Goal: Task Accomplishment & Management: Manage account settings

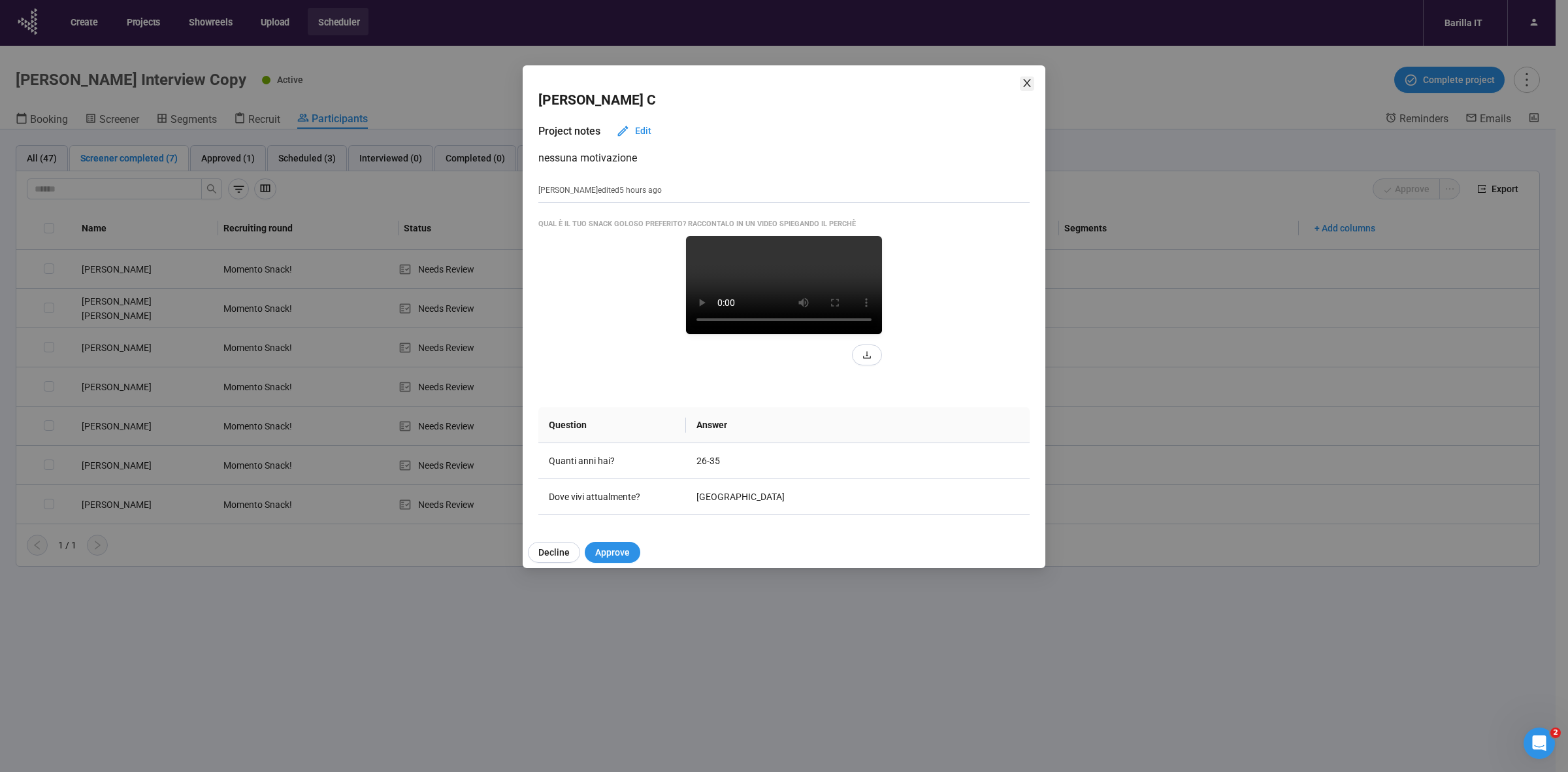
click at [1024, 80] on icon "close" at bounding box center [1027, 83] width 11 height 11
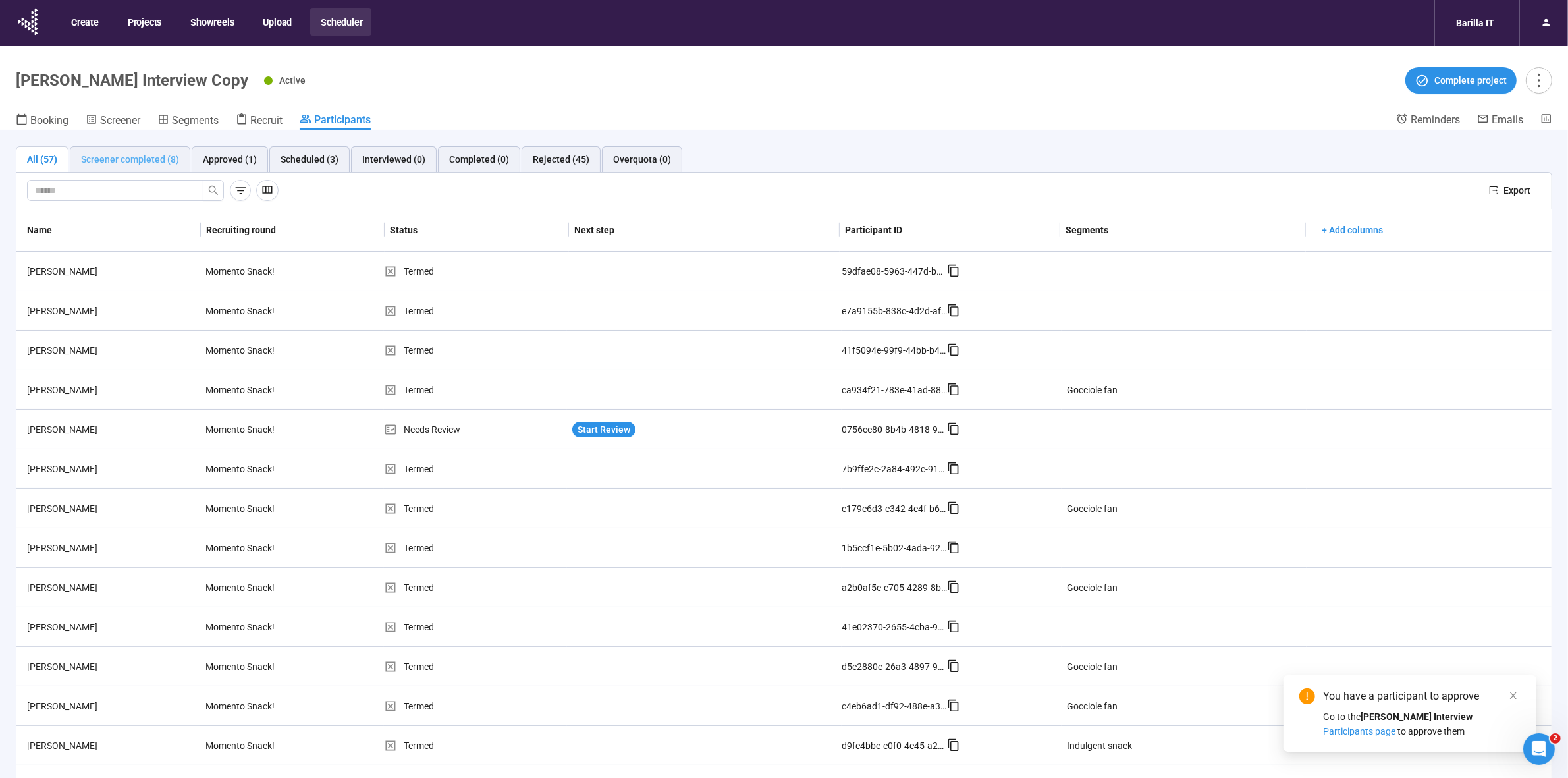
click at [110, 149] on div "Screener completed (8)" at bounding box center [129, 160] width 120 height 27
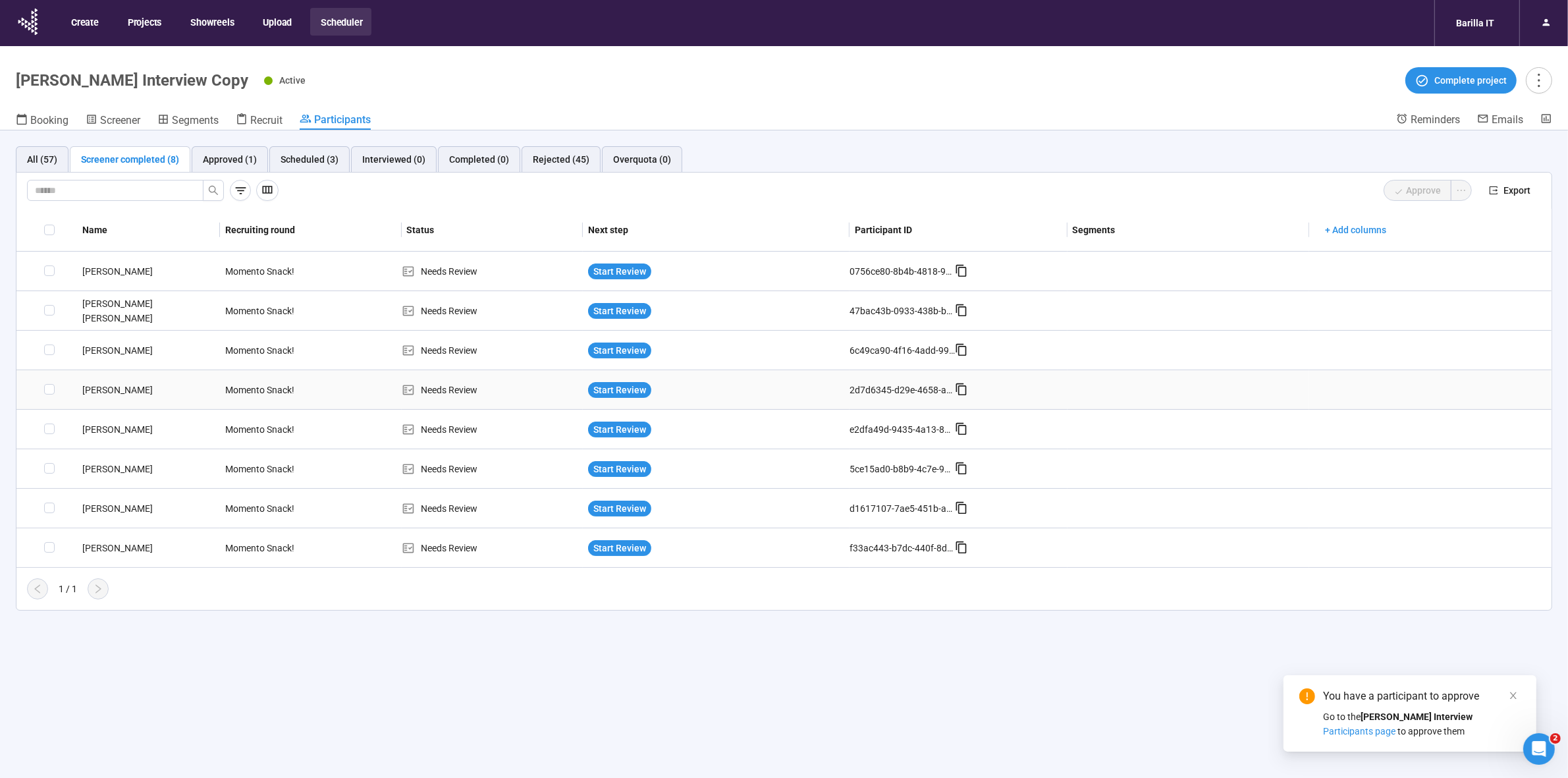
click at [102, 390] on div "marco F." at bounding box center [149, 390] width 143 height 14
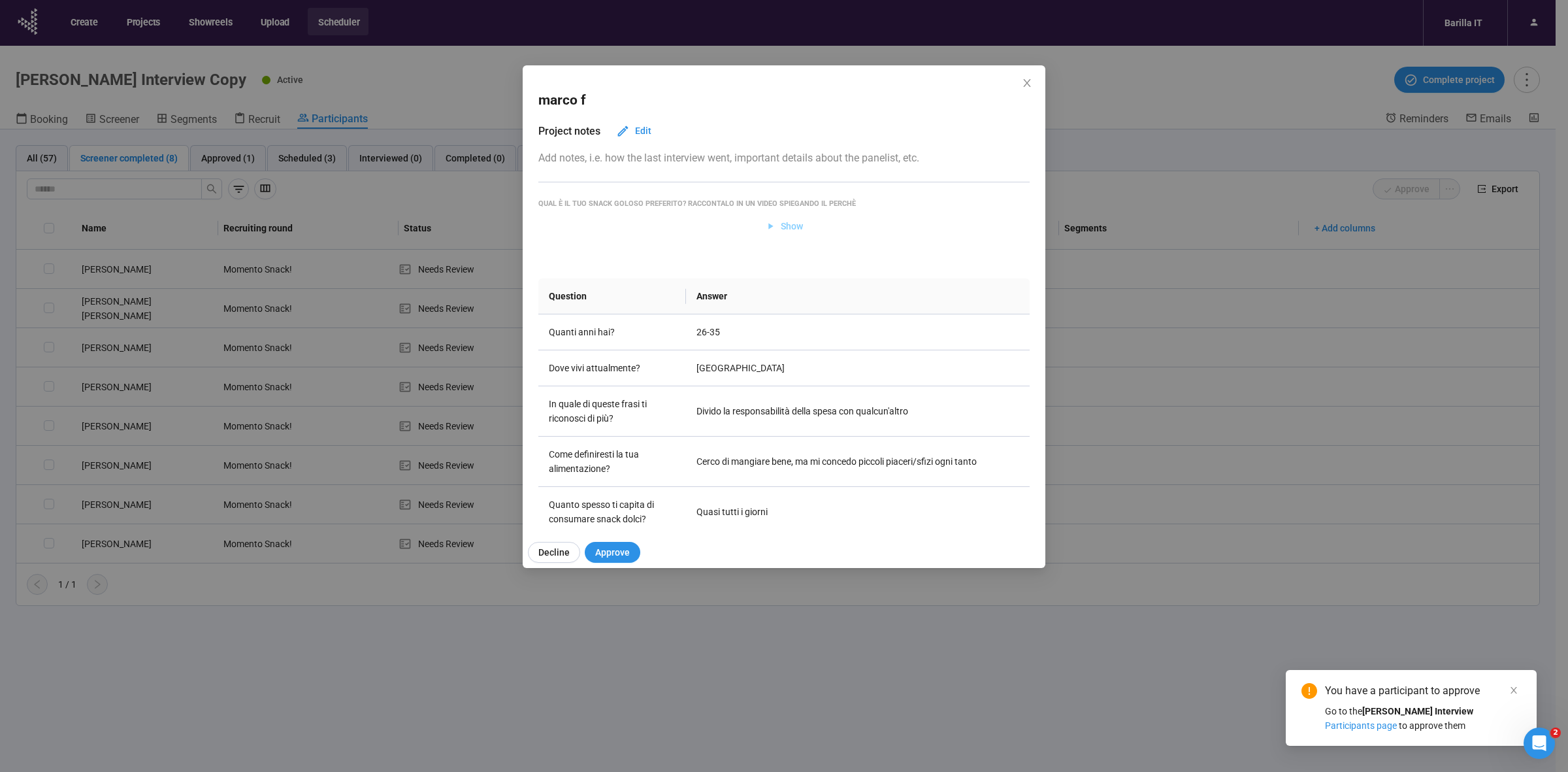
click at [781, 227] on span "Show" at bounding box center [792, 226] width 22 height 14
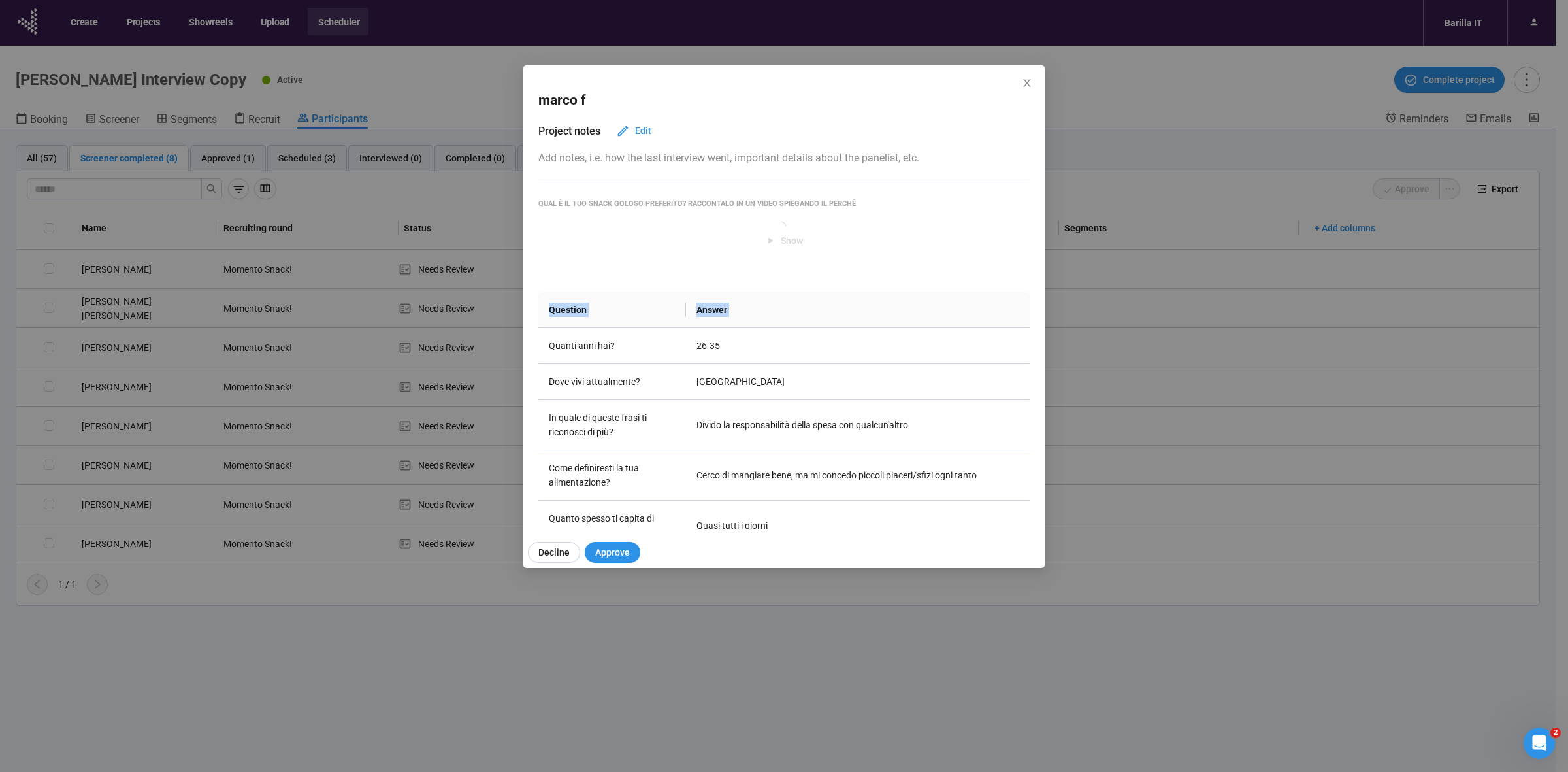
drag, startPoint x: 491, startPoint y: 325, endPoint x: 0, endPoint y: 279, distance: 493.2
click at [0, 318] on div "marco f Project notes Edit Add notes, i.e. how the last interview went, importa…" at bounding box center [784, 386] width 1568 height 772
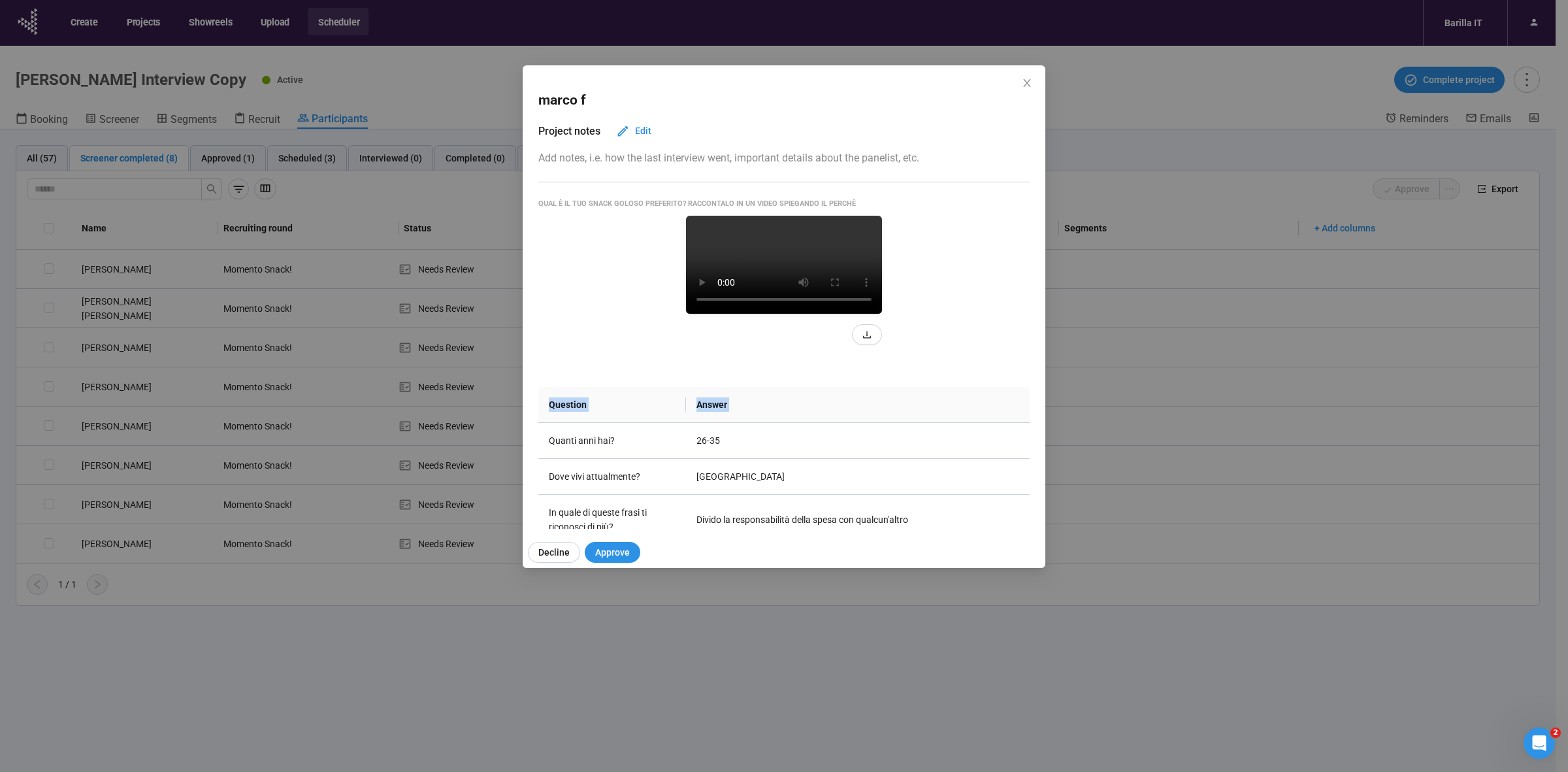
click at [720, 285] on video at bounding box center [784, 264] width 196 height 98
click at [719, 314] on video at bounding box center [784, 264] width 196 height 98
click at [783, 311] on video at bounding box center [784, 264] width 196 height 98
click at [727, 314] on video at bounding box center [784, 264] width 196 height 98
click at [626, 553] on span "Approve" at bounding box center [613, 553] width 34 height 14
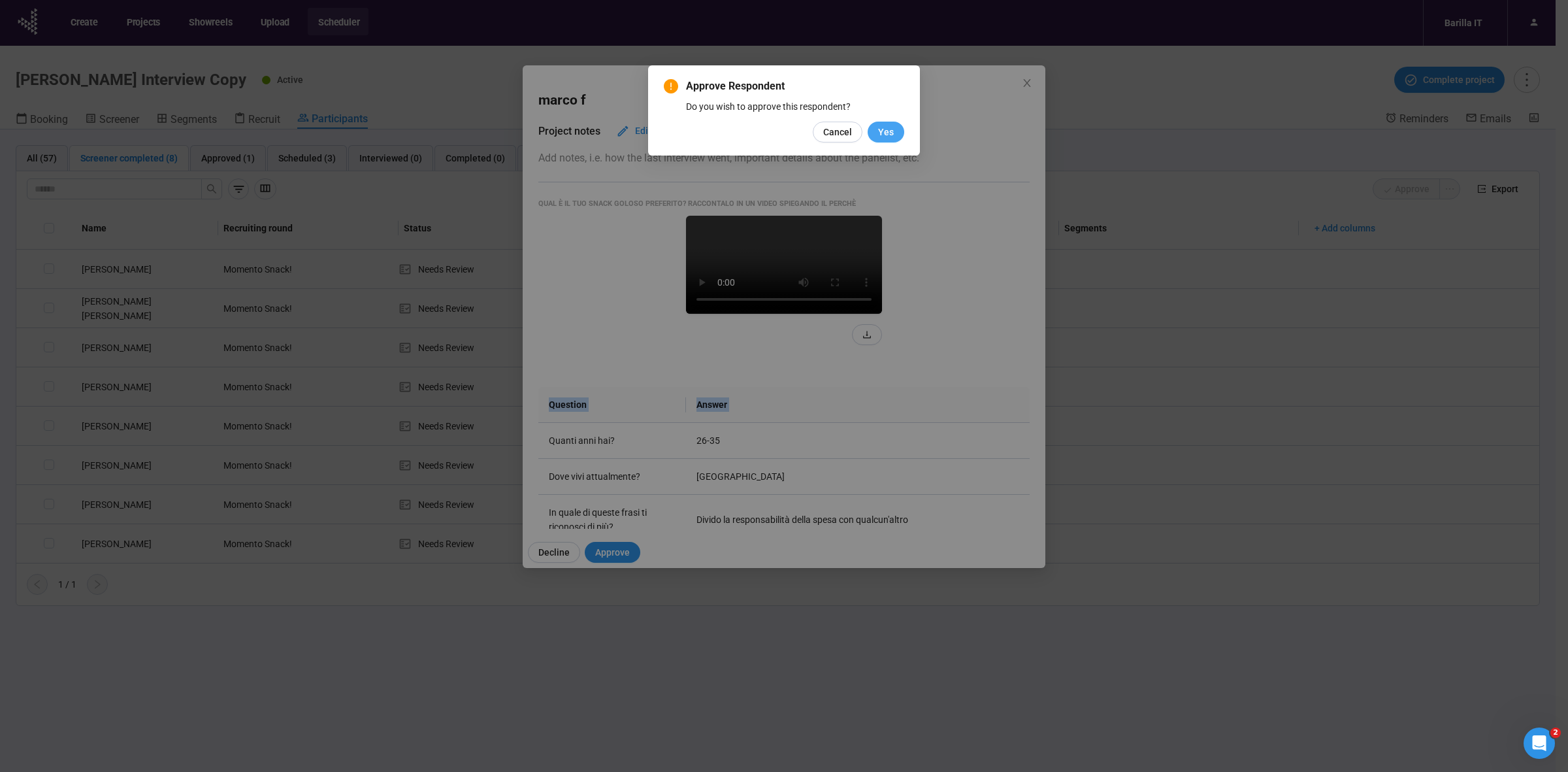
click at [891, 128] on span "Yes" at bounding box center [887, 132] width 16 height 14
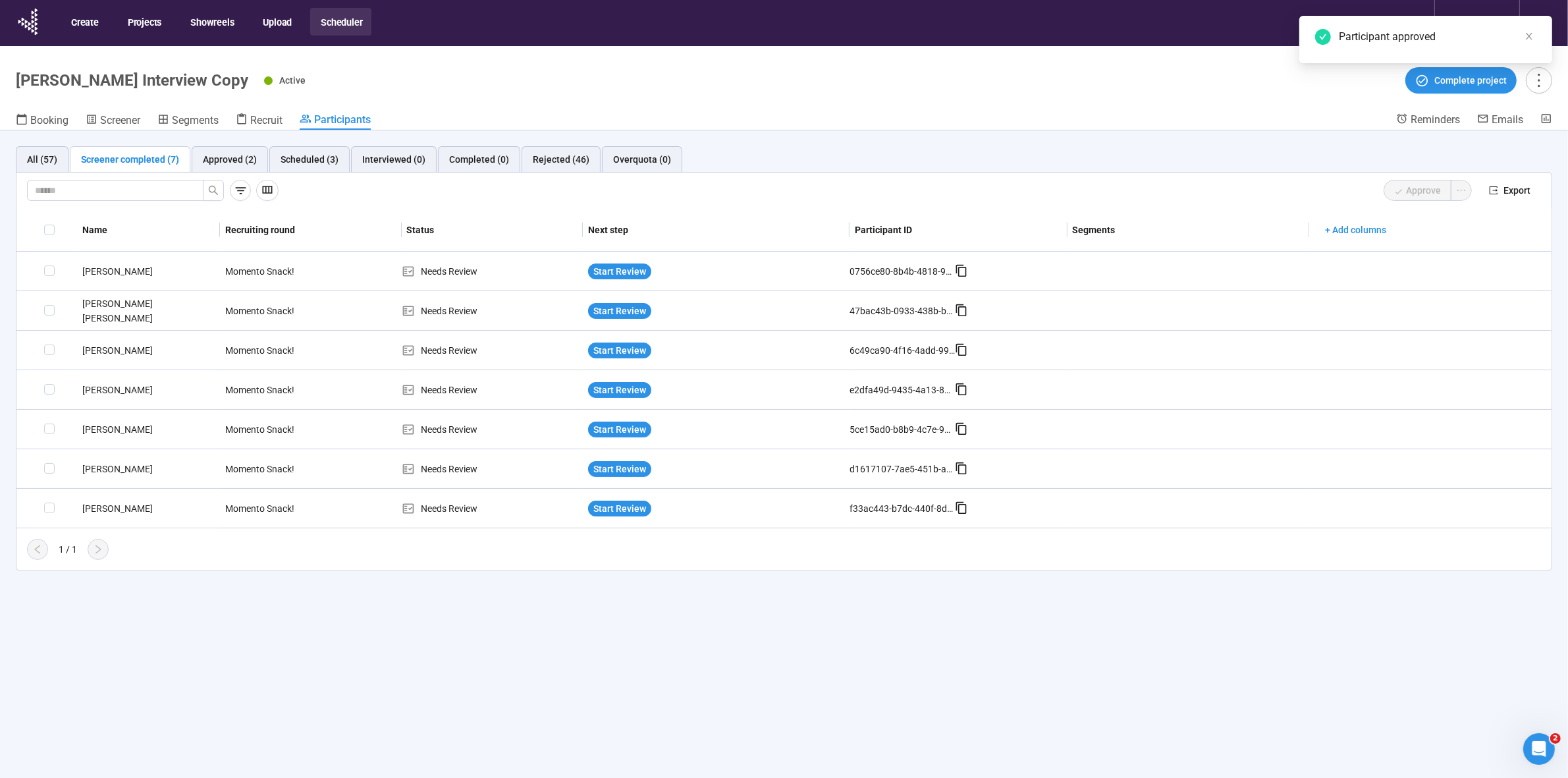
click at [686, 680] on div "All (57) Screener completed (7) Approved (2) Scheduled (3) Interviewed (0) Comp…" at bounding box center [784, 477] width 1568 height 694
click at [218, 162] on div "Approved (2)" at bounding box center [230, 160] width 54 height 14
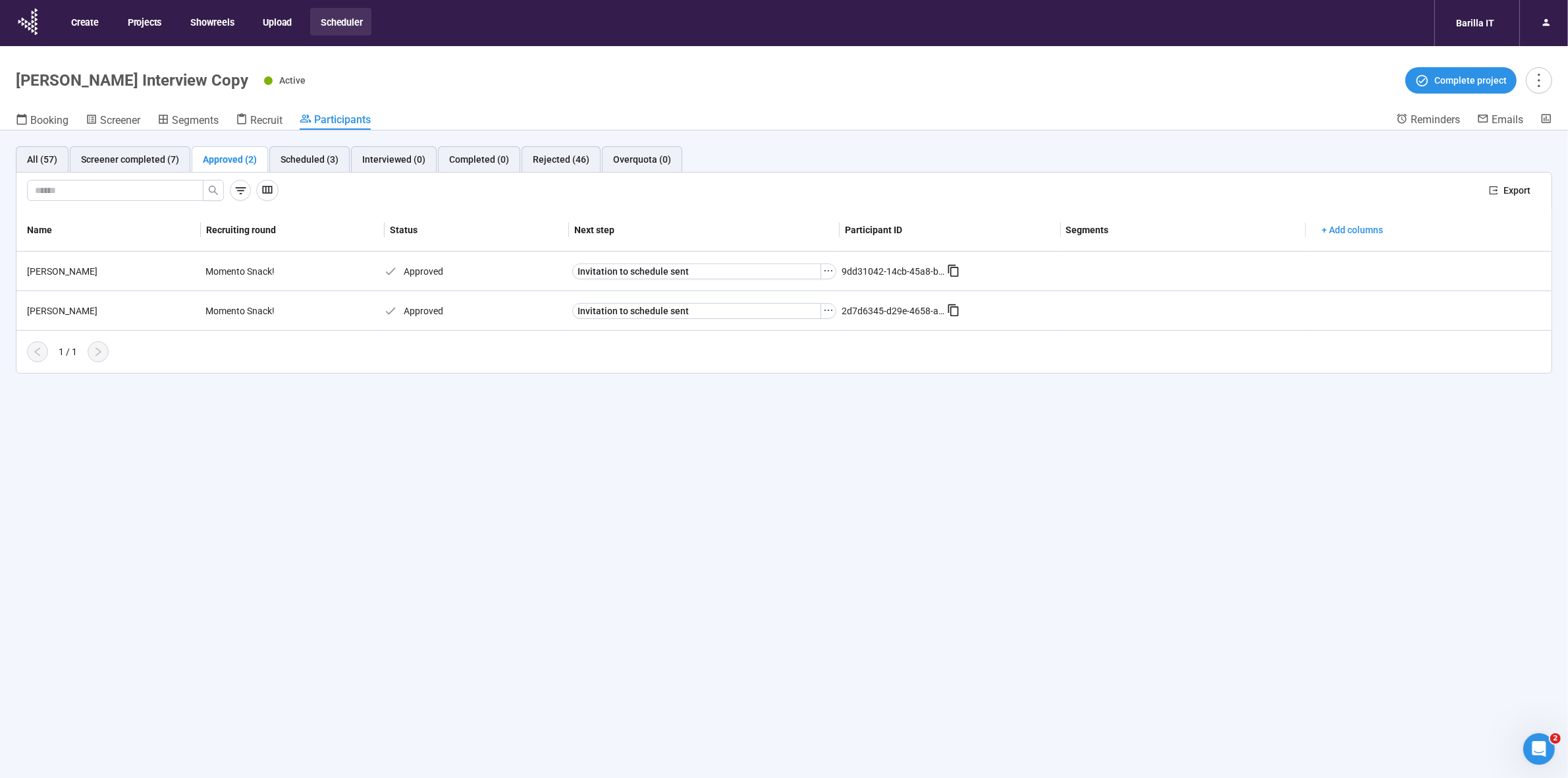
click at [502, 676] on div "All (57) Screener completed (7) Approved (2) Scheduled (3) Interviewed (0) Comp…" at bounding box center [784, 477] width 1568 height 694
click at [126, 166] on div "Screener completed (7)" at bounding box center [130, 160] width 98 height 14
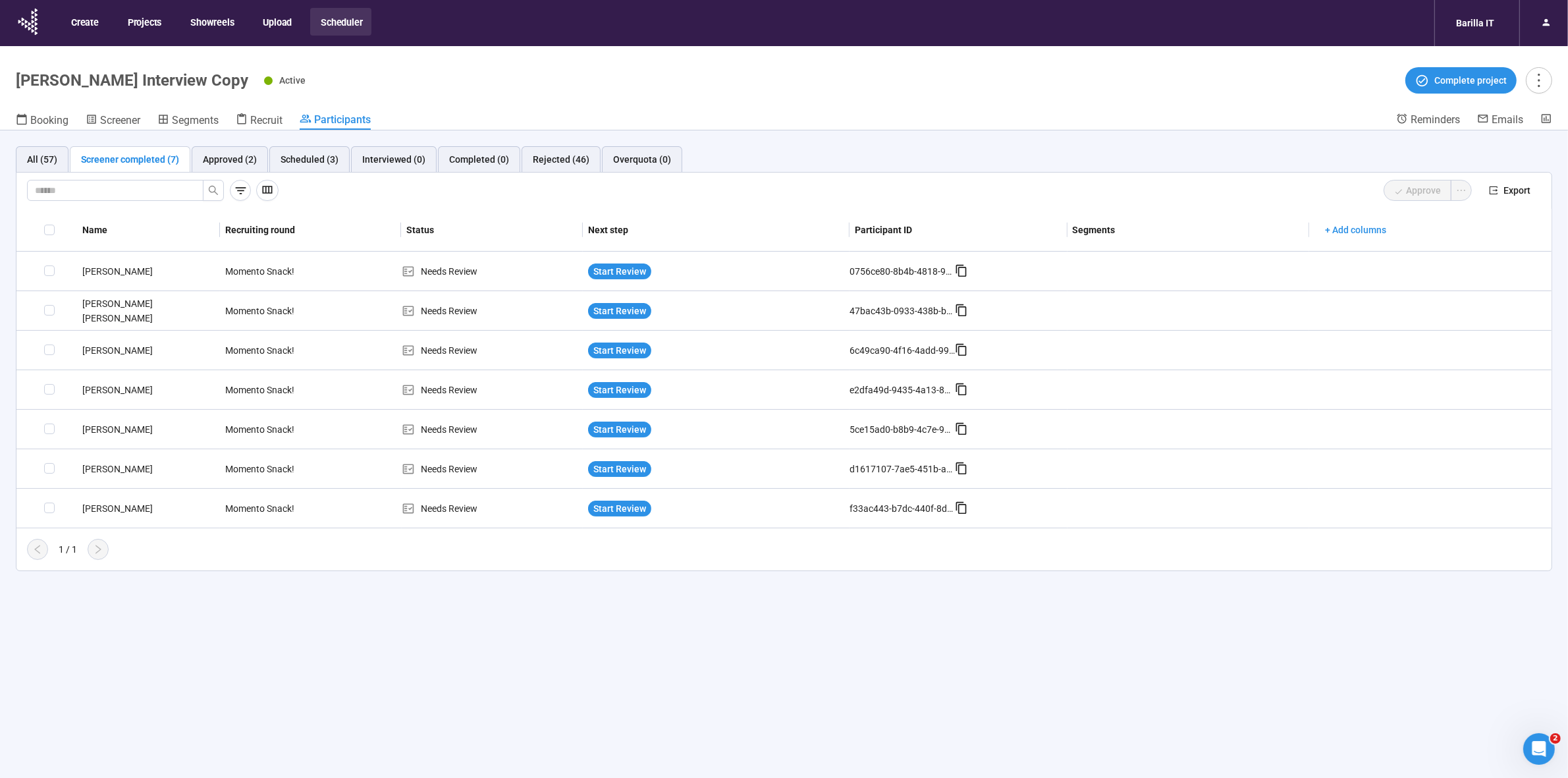
click at [247, 646] on div "All (57) Screener completed (7) Approved (2) Scheduled (3) Interviewed (0) Comp…" at bounding box center [784, 477] width 1568 height 694
click at [309, 631] on div "All (57) Screener completed (7) Approved (2) Scheduled (3) Interviewed (0) Comp…" at bounding box center [784, 477] width 1568 height 694
click at [544, 723] on div "All (57) Screener completed (7) Approved (2) Scheduled (3) Interviewed (0) Comp…" at bounding box center [784, 477] width 1568 height 694
click at [221, 156] on div "Approved (2)" at bounding box center [230, 160] width 54 height 14
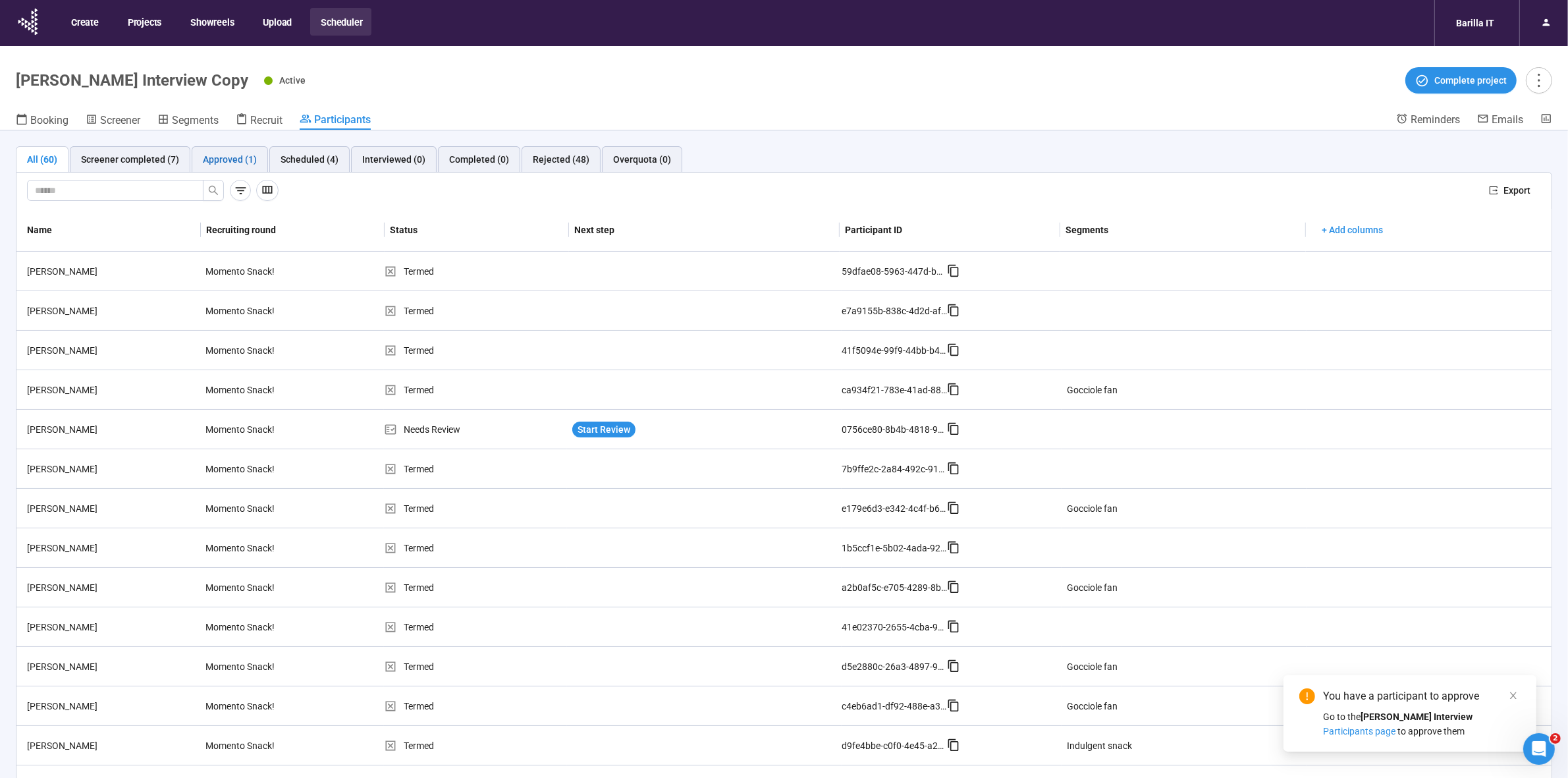
click at [226, 160] on div "Approved (1)" at bounding box center [230, 160] width 54 height 14
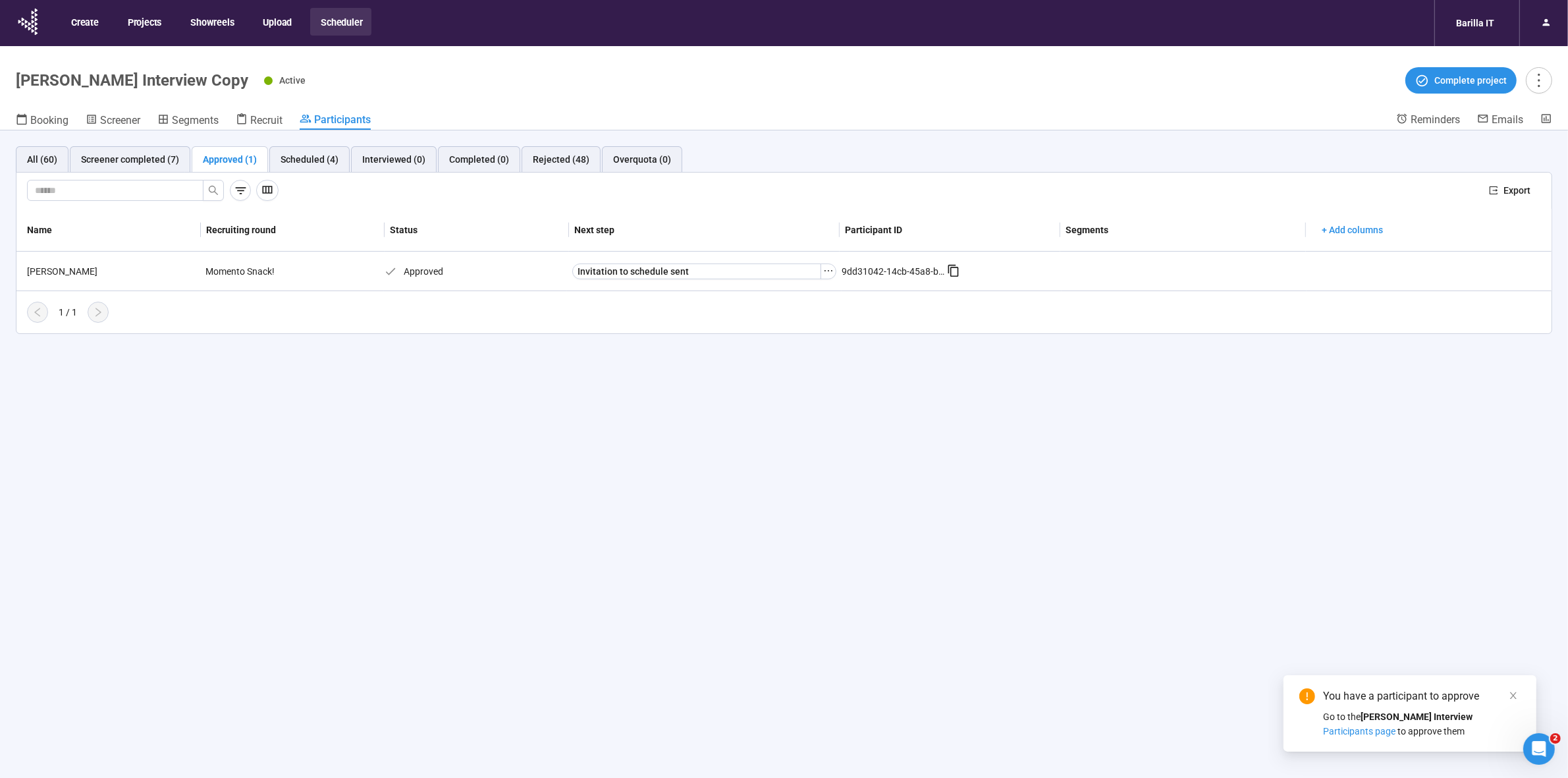
click at [184, 463] on div "All (60) Screener completed (7) Approved (1) Scheduled (4) Interviewed (0) Comp…" at bounding box center [784, 477] width 1568 height 694
click at [136, 160] on div "Screener completed (7)" at bounding box center [130, 160] width 98 height 14
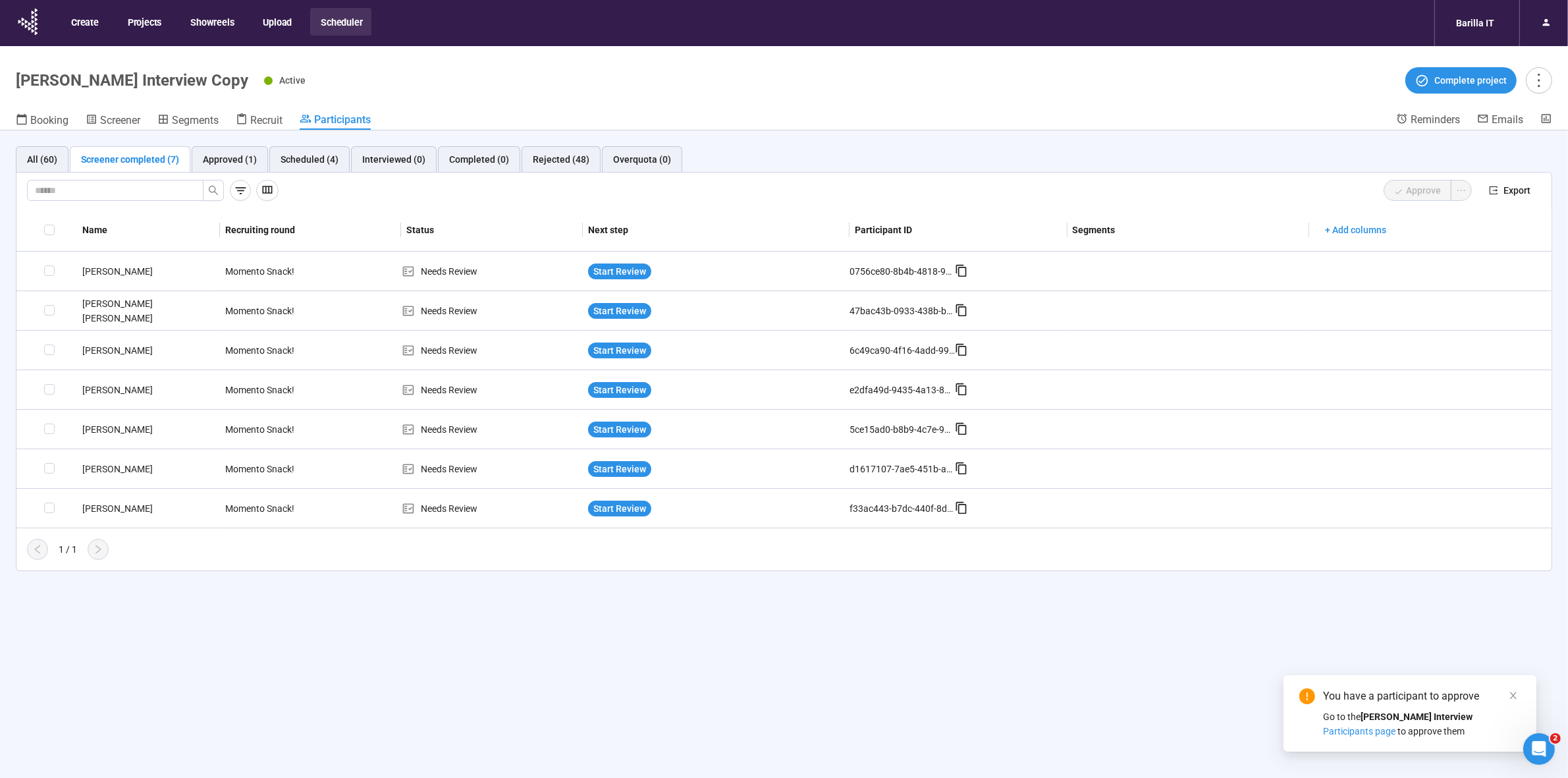
click at [184, 620] on div "All (60) Screener completed (7) Approved (1) Scheduled (4) Interviewed (0) Comp…" at bounding box center [784, 477] width 1568 height 694
click at [292, 650] on div "All (60) Screener completed (7) Approved (1) Scheduled (4) Interviewed (0) Comp…" at bounding box center [784, 477] width 1568 height 694
click at [814, 661] on div "All (60) Screener completed (7) Approved (1) Scheduled (4) Interviewed (0) Comp…" at bounding box center [784, 477] width 1568 height 694
click at [580, 689] on div "All (60) Screener completed (7) Approved (1) Scheduled (4) Interviewed (0) Comp…" at bounding box center [784, 477] width 1568 height 694
